Goal: Task Accomplishment & Management: Manage account settings

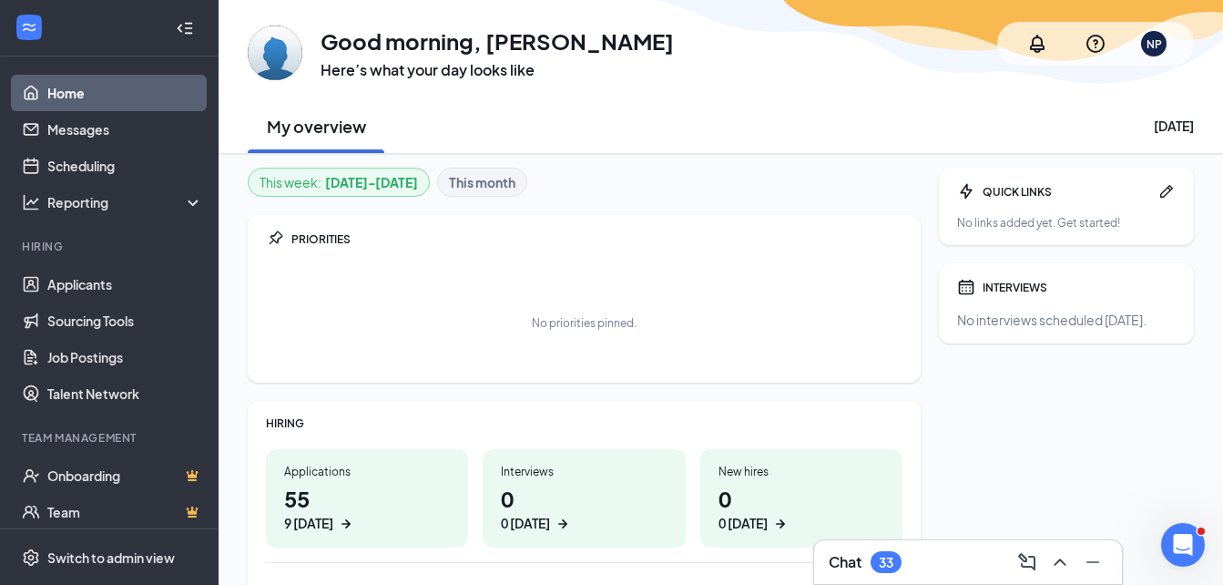
click at [124, 94] on link "Home" at bounding box center [125, 93] width 156 height 36
click at [176, 26] on icon "Collapse" at bounding box center [185, 28] width 18 height 18
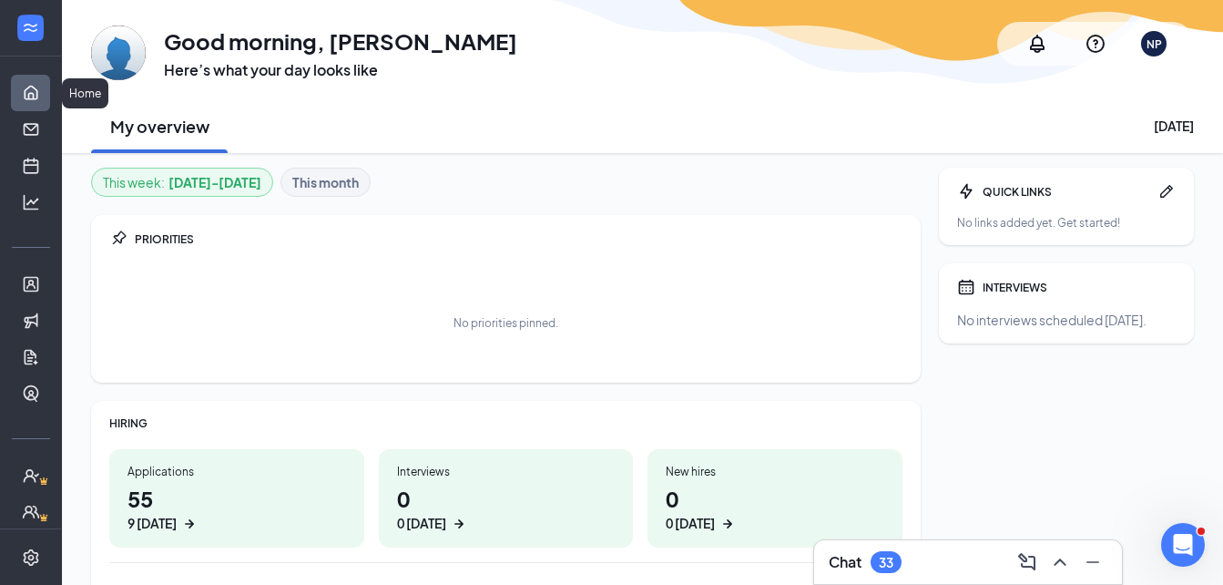
click at [47, 97] on link "Home" at bounding box center [56, 93] width 18 height 36
click at [47, 127] on link "Messages" at bounding box center [56, 129] width 18 height 36
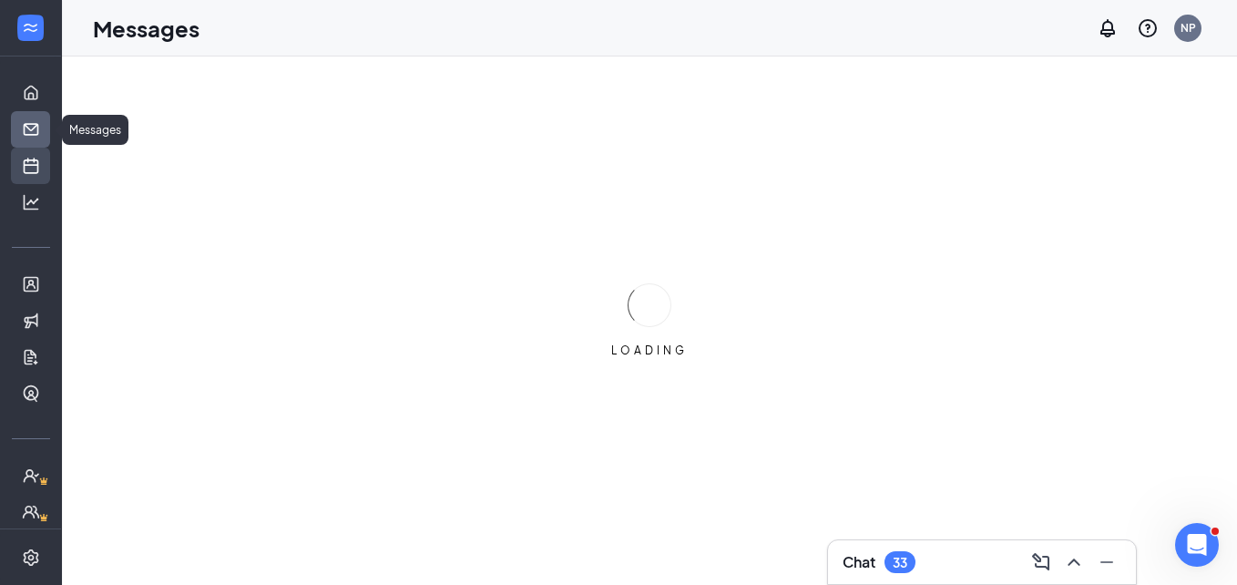
click at [47, 158] on link "Scheduling" at bounding box center [56, 166] width 18 height 36
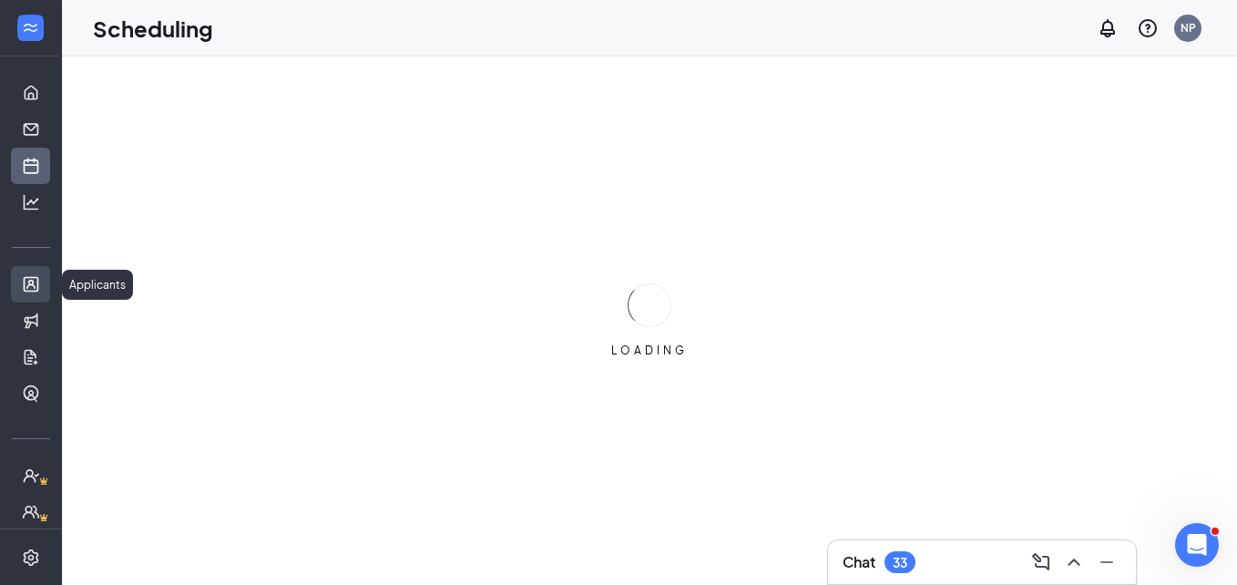
click at [47, 280] on link "Applicants" at bounding box center [56, 284] width 18 height 36
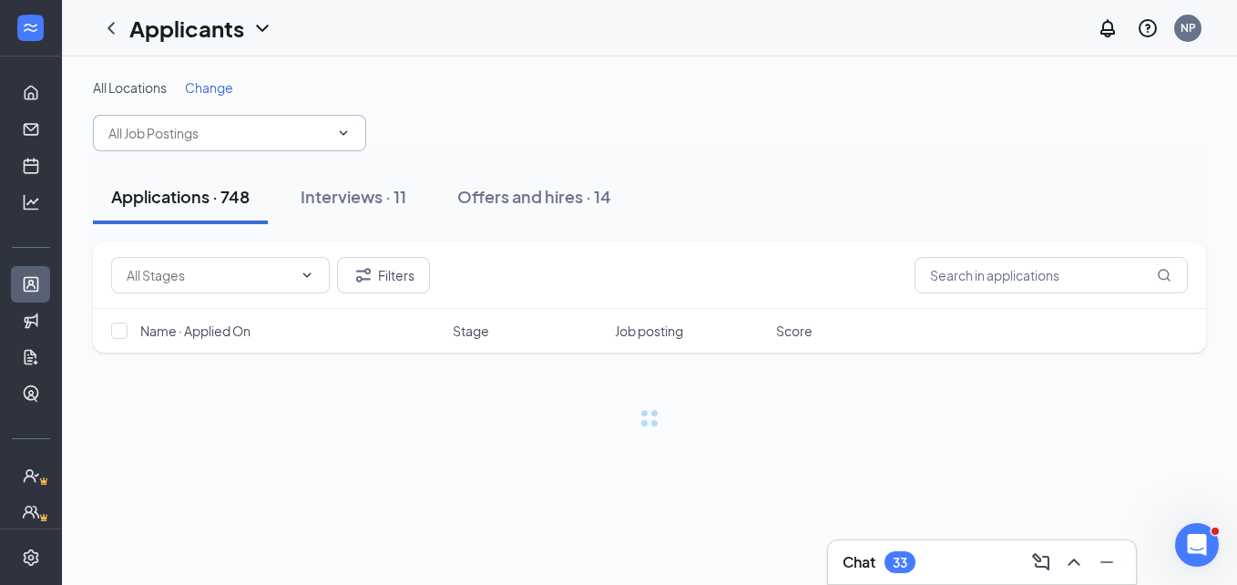
click at [229, 124] on input "text" at bounding box center [218, 133] width 220 height 20
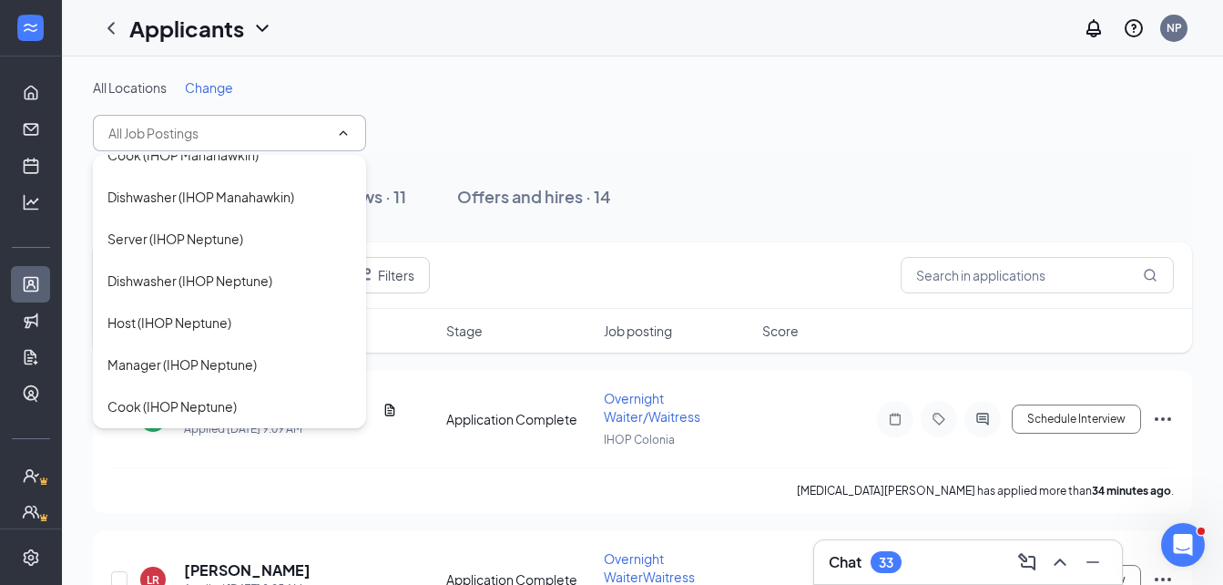
scroll to position [1427, 0]
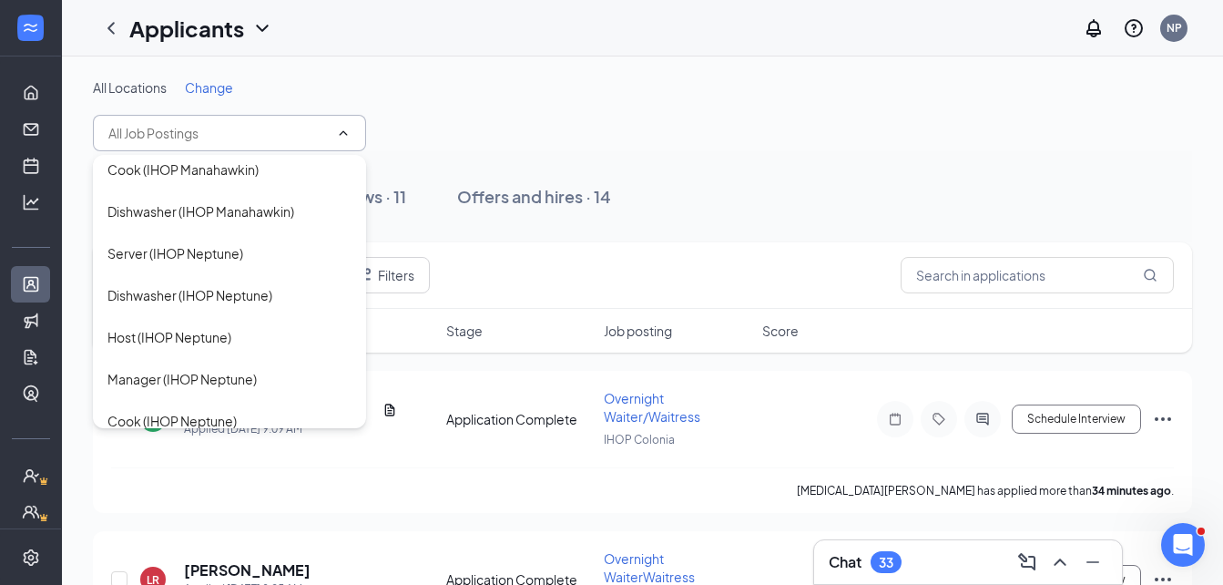
click at [226, 263] on div "Server (IHOP Neptune)" at bounding box center [229, 253] width 273 height 42
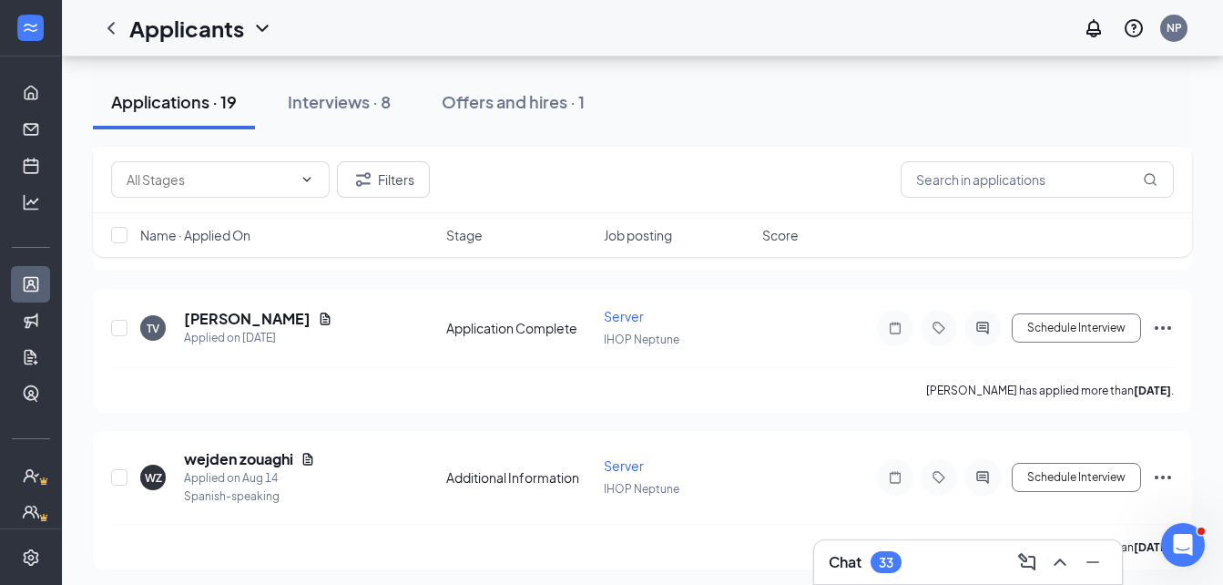
scroll to position [985, 0]
